Goal: Task Accomplishment & Management: Complete application form

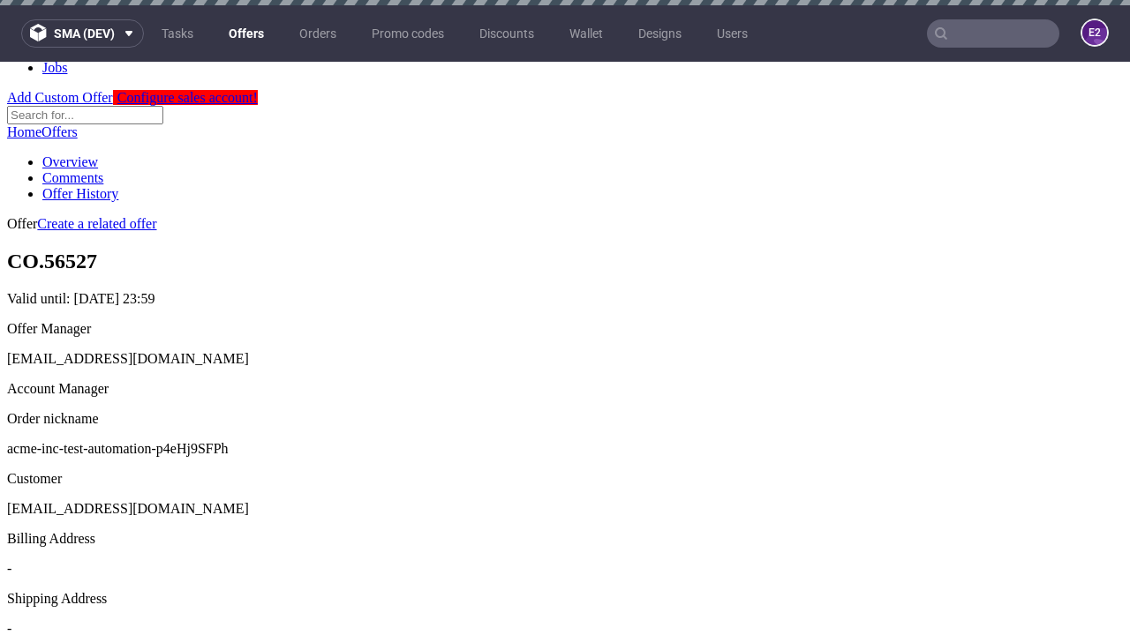
scroll to position [5, 0]
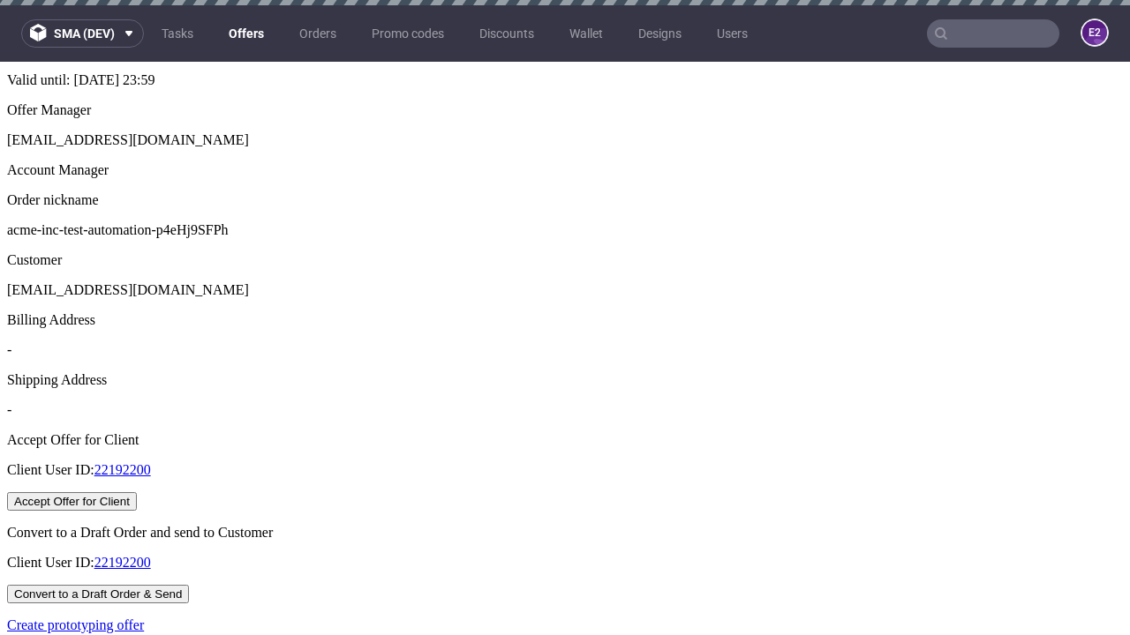
scroll to position [5, 0]
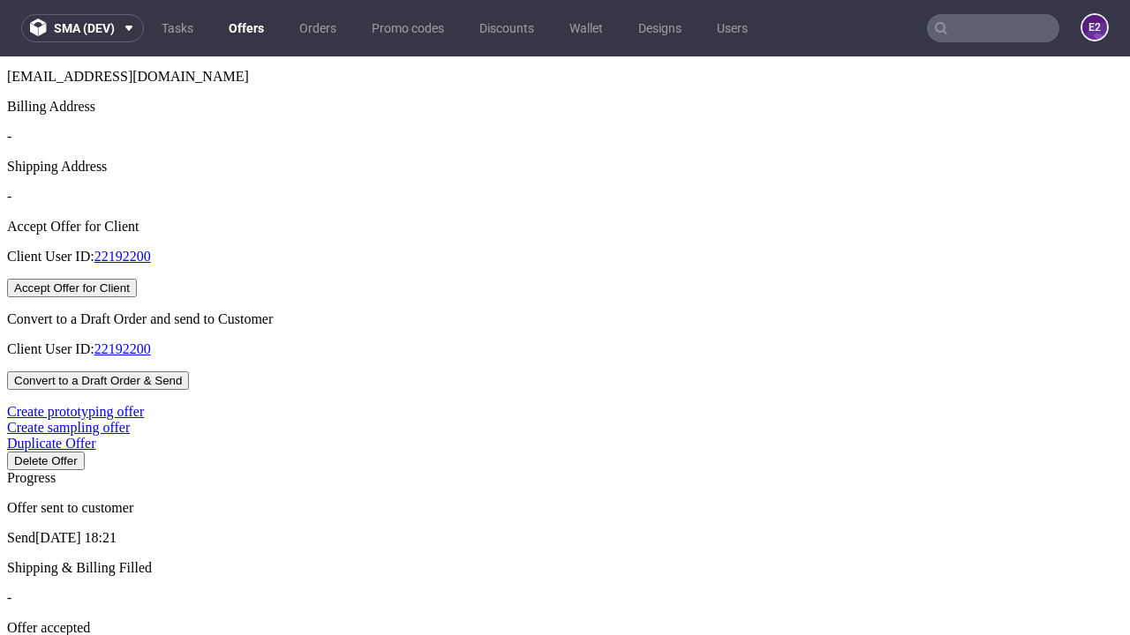
click at [137, 297] on button "Accept Offer for Client" at bounding box center [72, 288] width 130 height 19
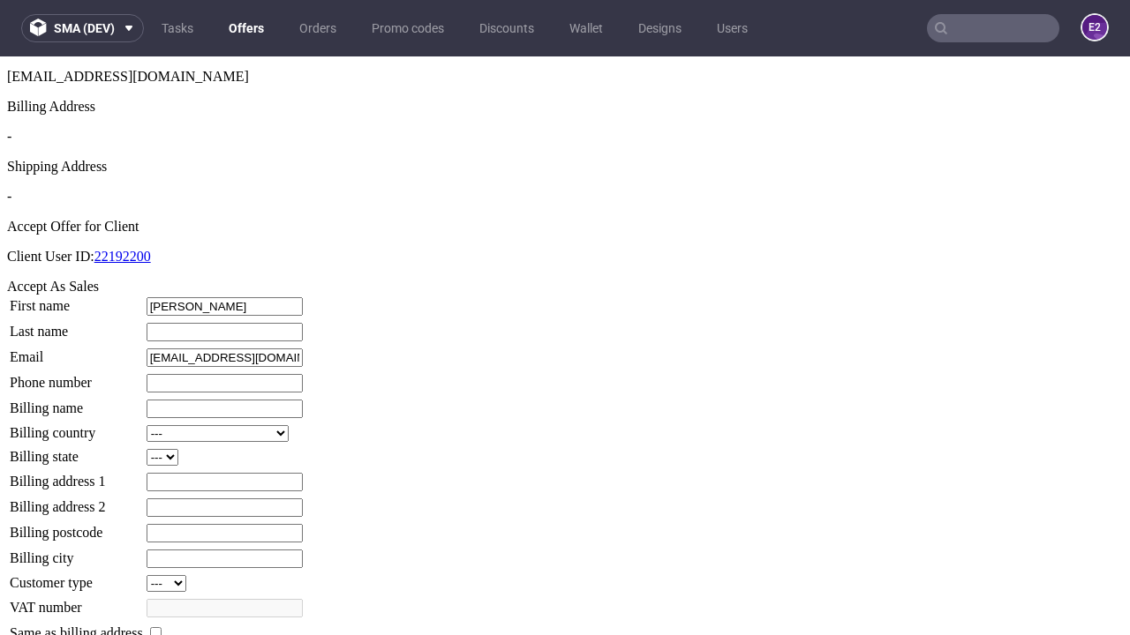
type input "[PERSON_NAME]"
type input "1509813888"
type input "Grayce_OHara70"
select select "13"
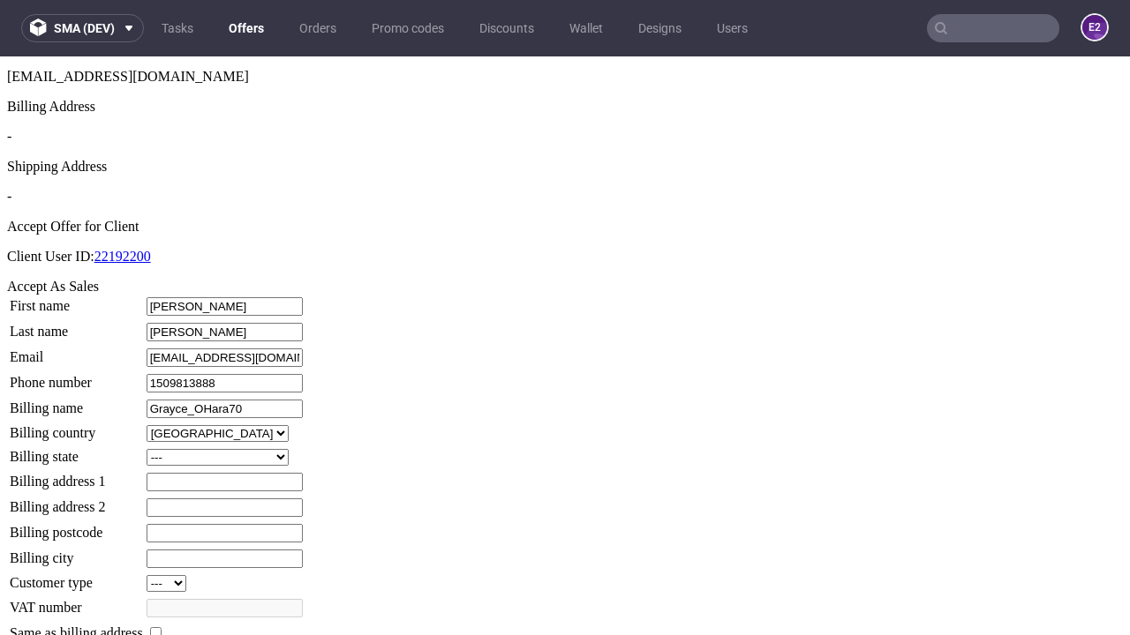
select select "132"
type input "Grayce_OHara70"
type input "251 The [PERSON_NAME]"
type input "MK81 9NO"
type input "Carrollfield"
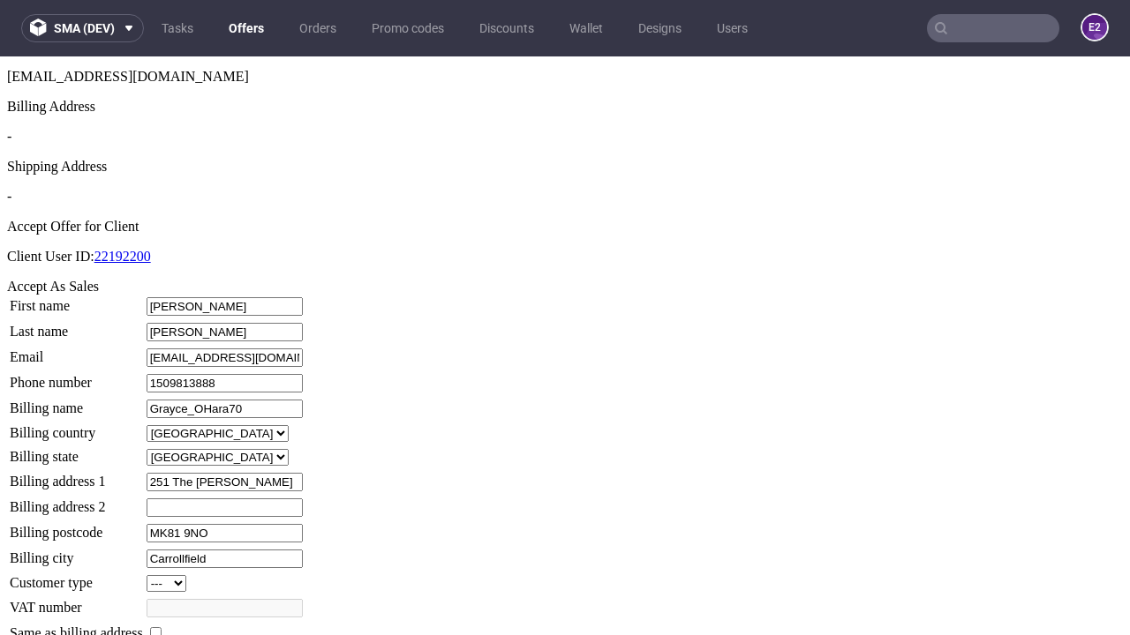
click at [162, 628] on input "checkbox" at bounding box center [155, 633] width 11 height 11
checkbox input "true"
type input "Grayce_OHara70"
select select "13"
type input "251 The [PERSON_NAME]"
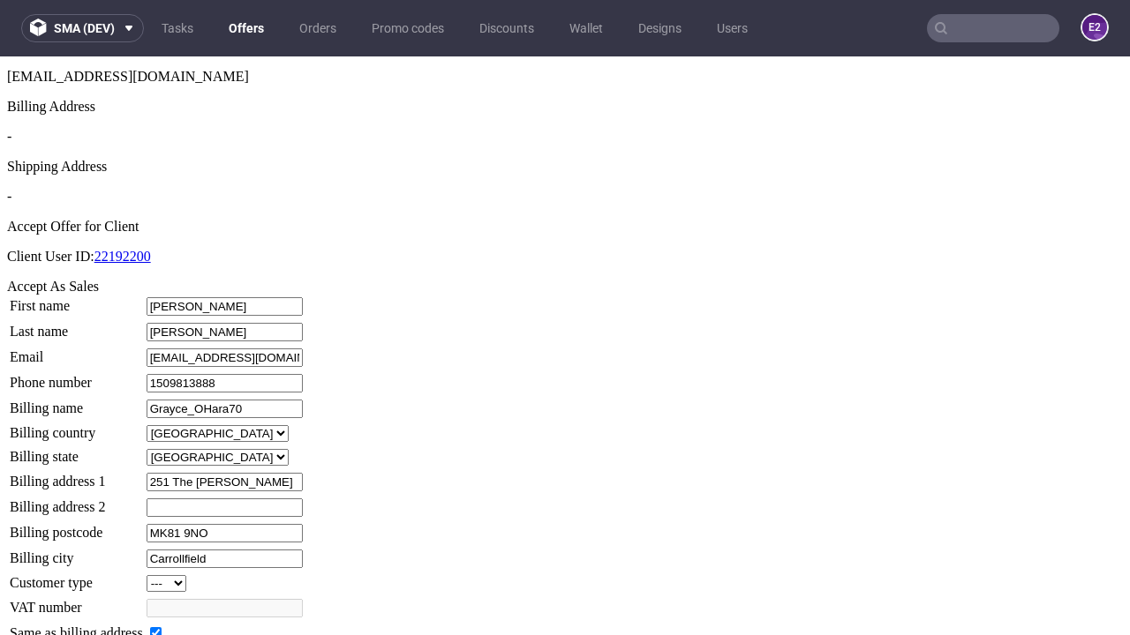
type input "MK81 9NO"
type input "Carrollfield"
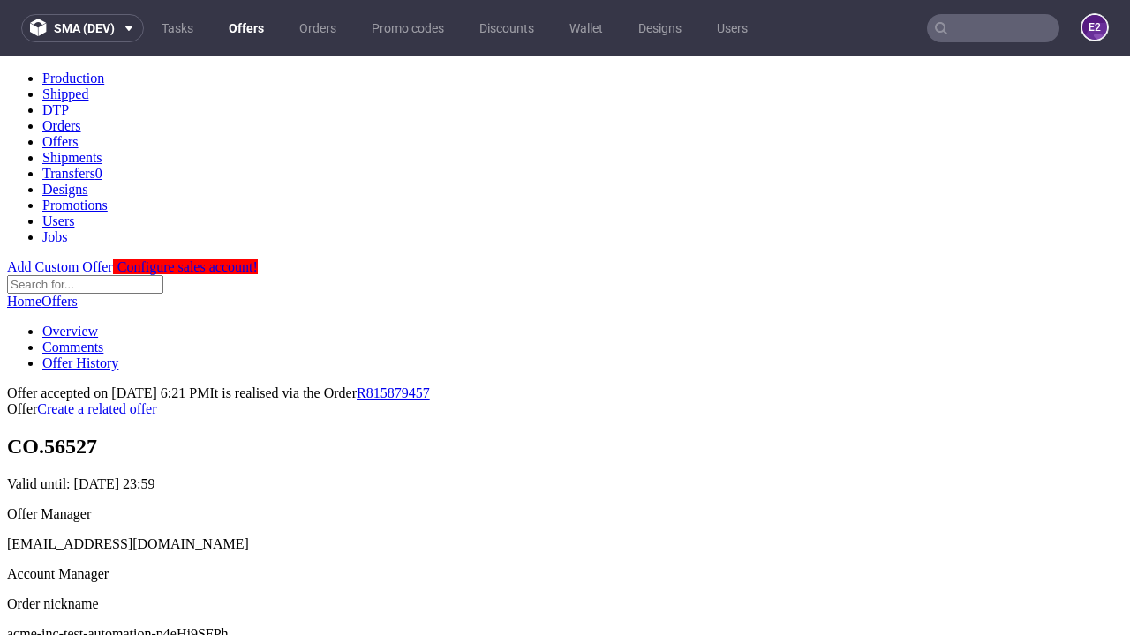
scroll to position [650, 0]
